Goal: Browse casually: Explore the website without a specific task or goal

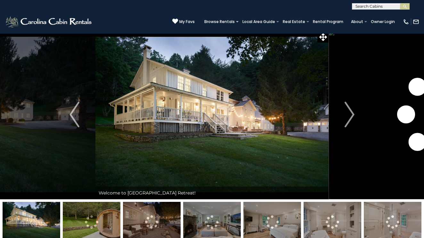
scroll to position [4, 0]
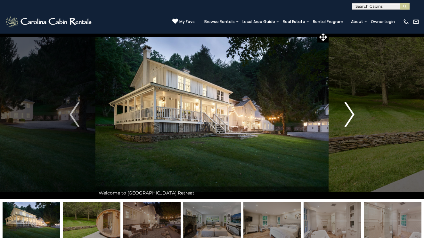
click at [352, 115] on img "Next" at bounding box center [350, 115] width 10 height 26
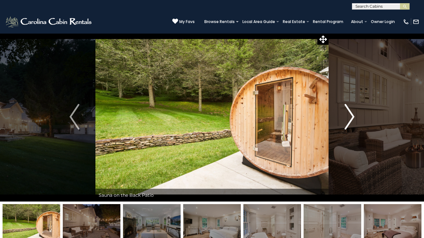
scroll to position [1, 0]
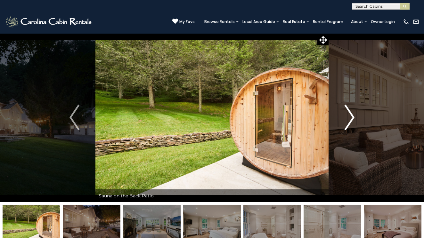
click at [351, 115] on img "Next" at bounding box center [350, 118] width 10 height 26
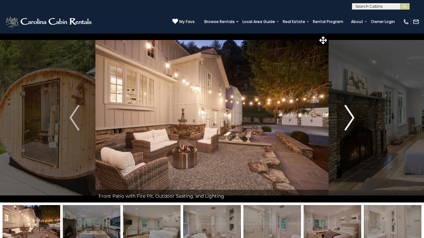
scroll to position [2, 0]
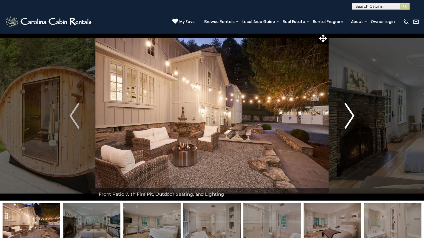
click at [351, 115] on img "Next" at bounding box center [350, 116] width 10 height 26
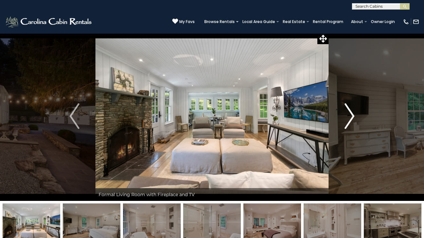
scroll to position [3, 0]
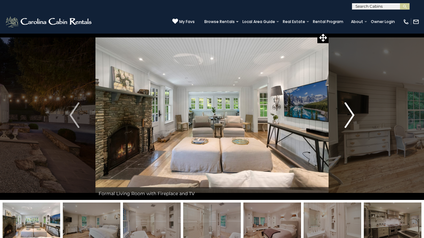
click at [351, 115] on img "Next" at bounding box center [350, 116] width 10 height 26
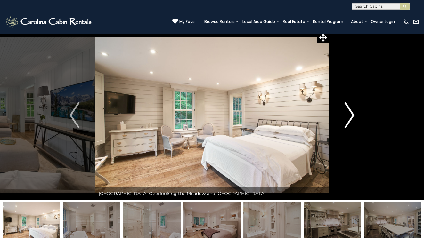
scroll to position [0, 0]
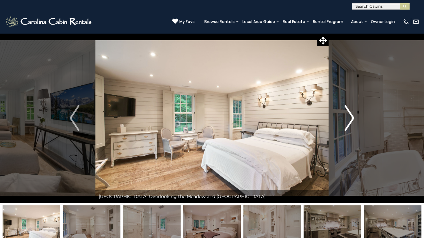
click at [351, 115] on img "Next" at bounding box center [350, 118] width 10 height 26
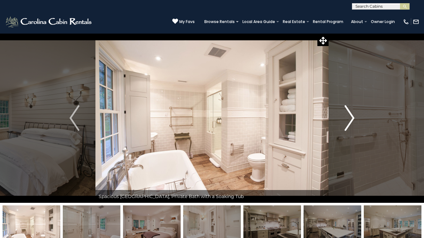
click at [351, 115] on img "Next" at bounding box center [350, 118] width 10 height 26
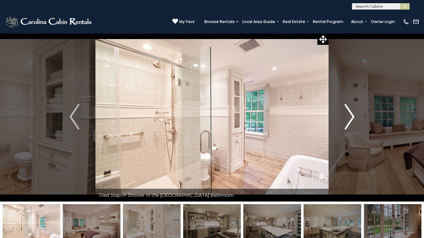
click at [351, 115] on img "Next" at bounding box center [350, 117] width 10 height 26
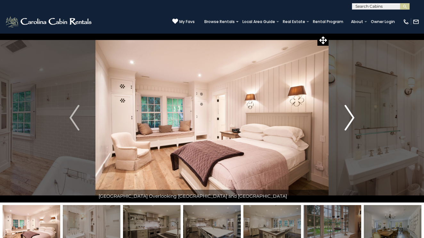
scroll to position [1, 0]
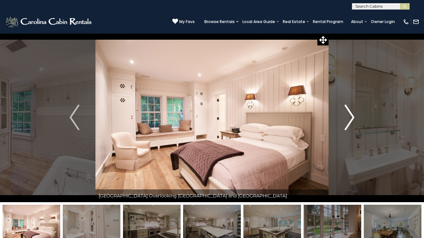
click at [351, 115] on img "Next" at bounding box center [350, 118] width 10 height 26
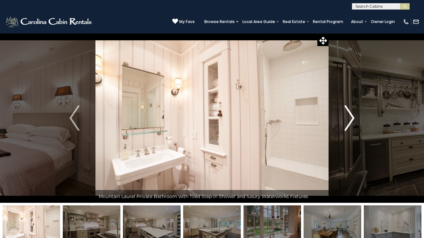
scroll to position [1, 0]
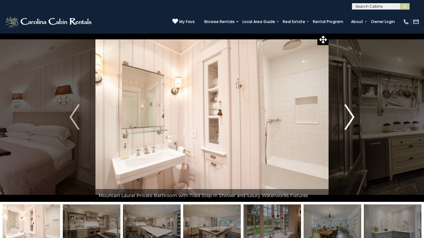
click at [351, 115] on img "Next" at bounding box center [350, 117] width 10 height 26
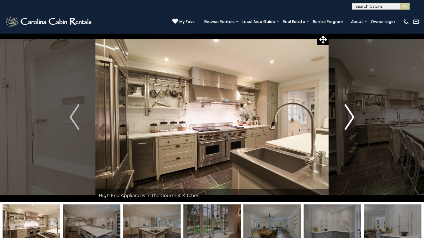
scroll to position [2, 0]
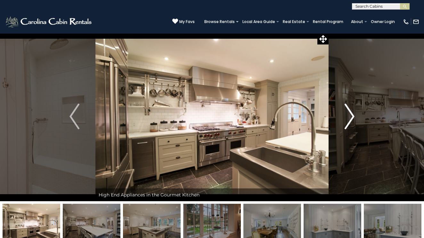
click at [351, 115] on img "Next" at bounding box center [350, 117] width 10 height 26
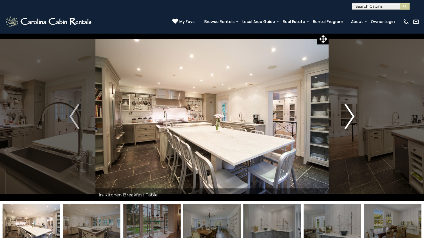
scroll to position [2, 0]
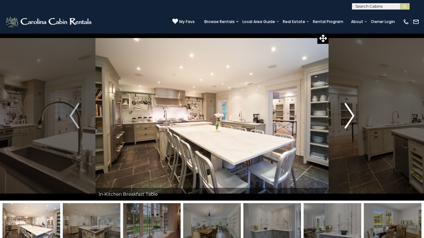
click at [351, 115] on img "Next" at bounding box center [350, 116] width 10 height 26
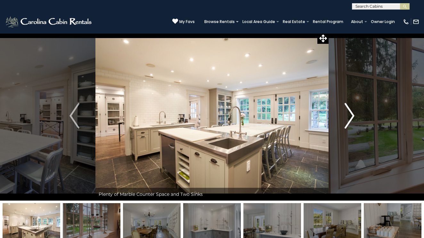
scroll to position [3, 0]
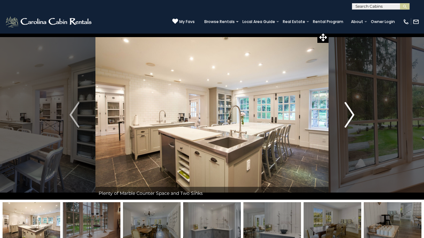
click at [351, 115] on img "Next" at bounding box center [350, 115] width 10 height 26
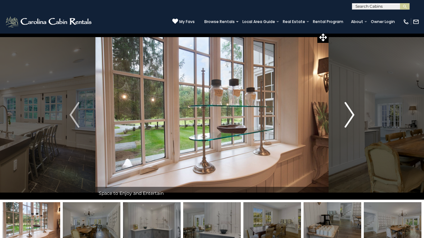
click at [351, 115] on img "Next" at bounding box center [350, 115] width 10 height 26
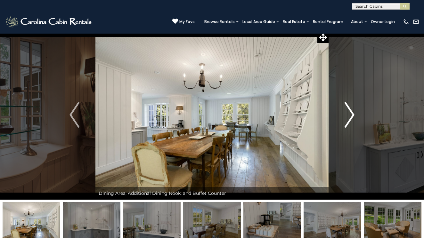
click at [351, 115] on img "Next" at bounding box center [350, 115] width 10 height 26
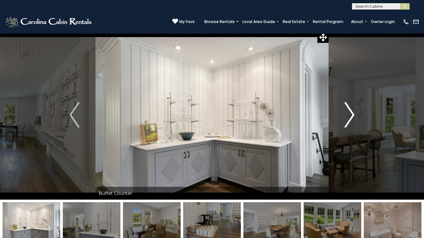
click at [351, 115] on img "Next" at bounding box center [350, 115] width 10 height 26
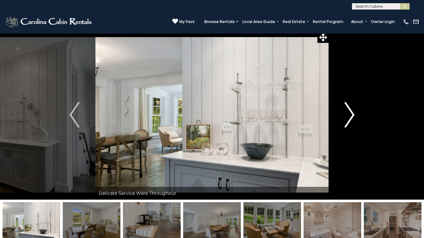
scroll to position [4, 0]
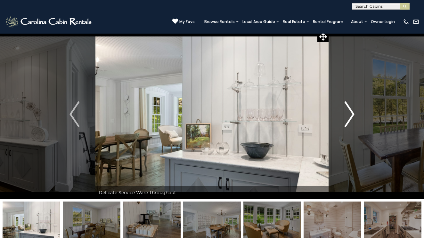
click at [351, 115] on img "Next" at bounding box center [350, 115] width 10 height 26
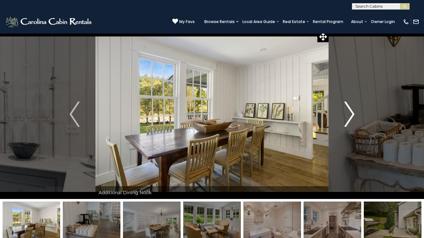
scroll to position [4, 0]
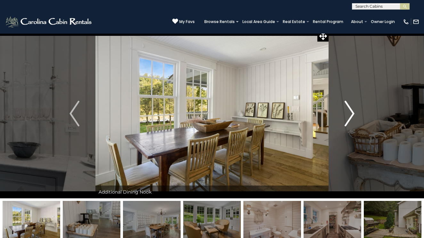
click at [351, 115] on img "Next" at bounding box center [350, 114] width 10 height 26
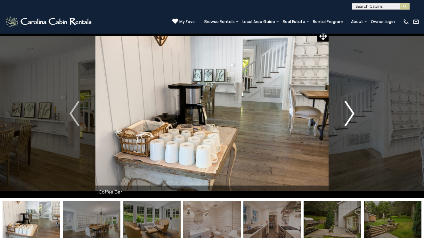
scroll to position [5, 0]
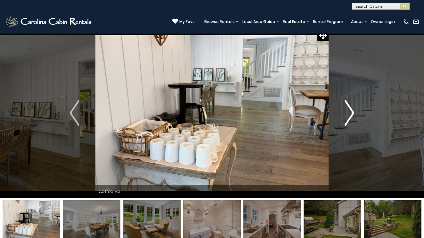
click at [351, 115] on img "Next" at bounding box center [350, 113] width 10 height 26
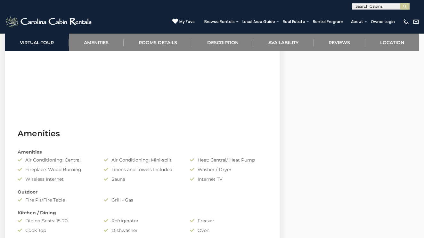
scroll to position [538, 0]
